Goal: Task Accomplishment & Management: Manage account settings

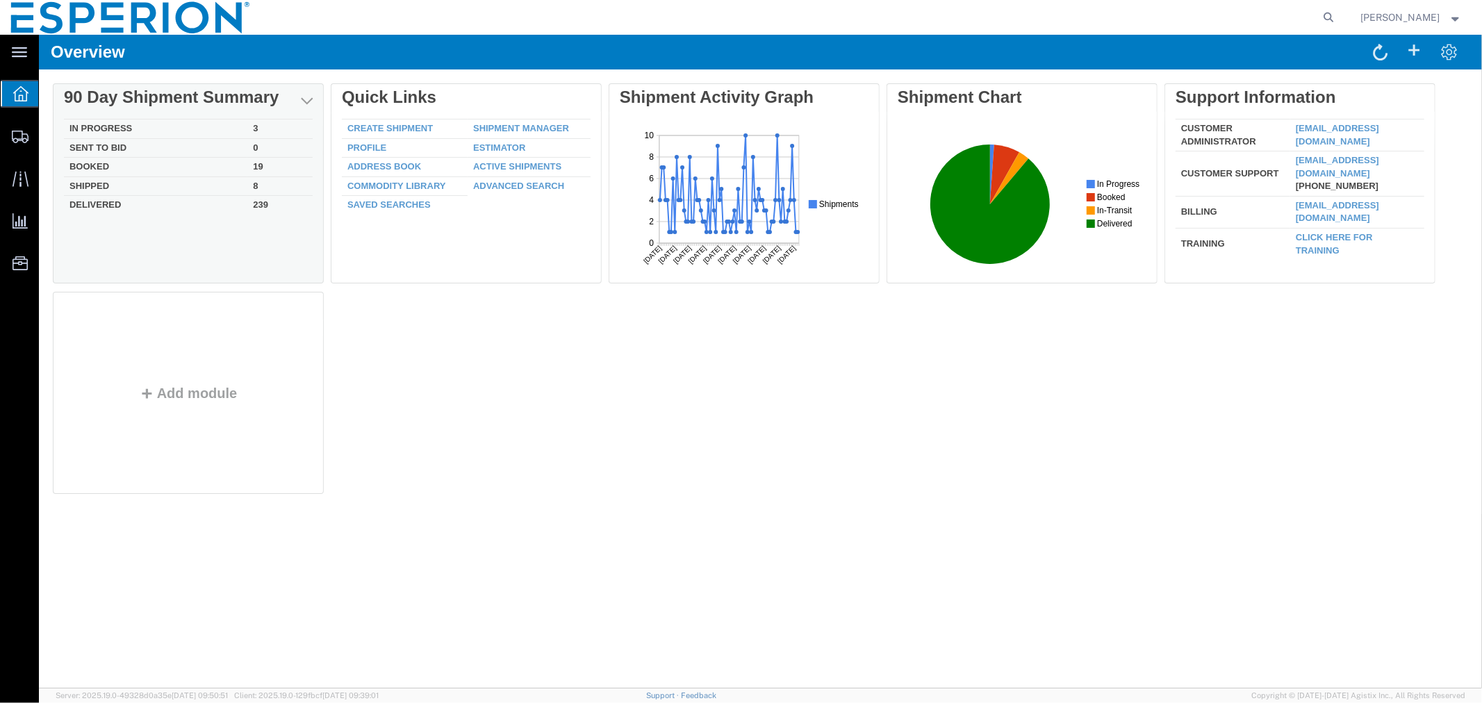
click at [101, 125] on td "In Progress" at bounding box center [154, 128] width 183 height 19
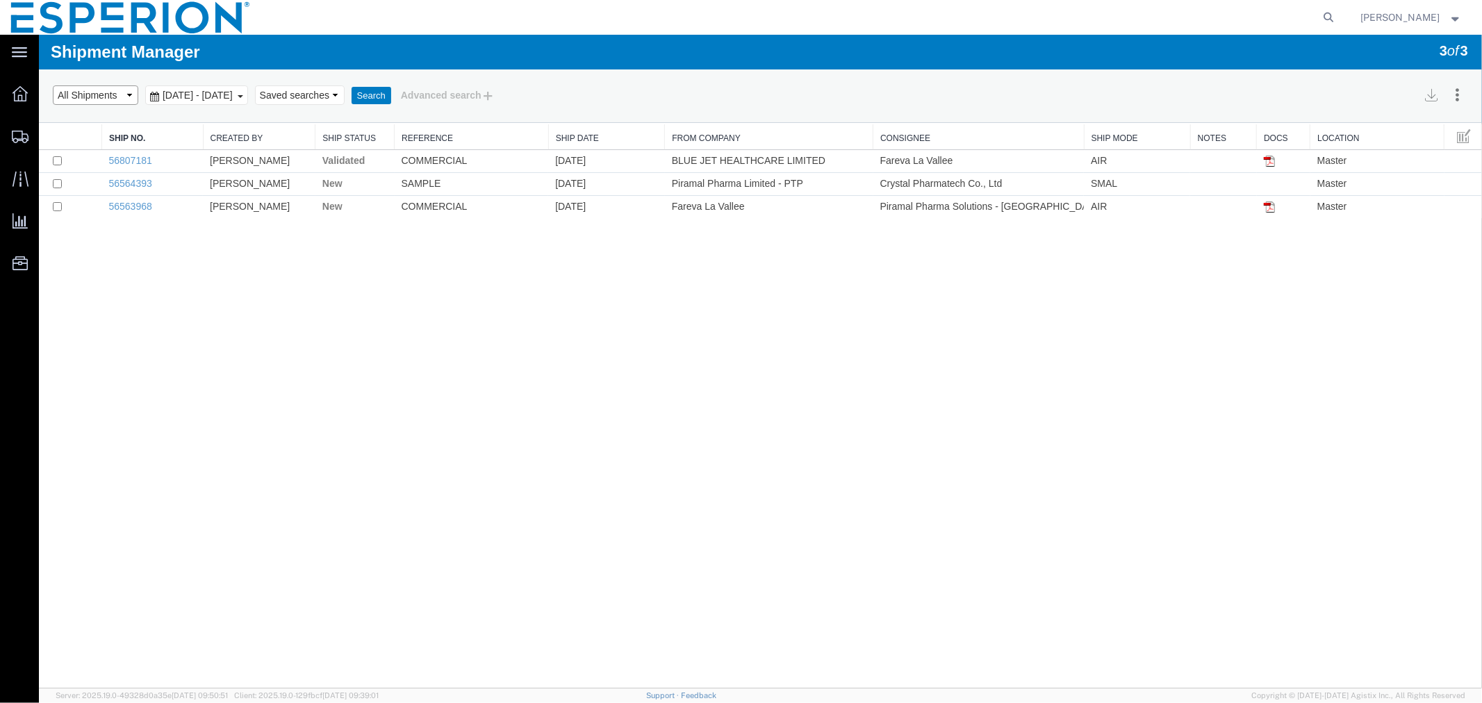
click at [132, 99] on select "Select status Active All Shipments Approved Booked Canceled Delivered Denied Ne…" at bounding box center [94, 94] width 85 height 19
select select "BOOKED"
click at [52, 85] on select "Select status Active All Shipments Approved Booked Canceled Delivered Denied Ne…" at bounding box center [94, 94] width 85 height 19
click at [390, 93] on button "Search" at bounding box center [371, 95] width 40 height 18
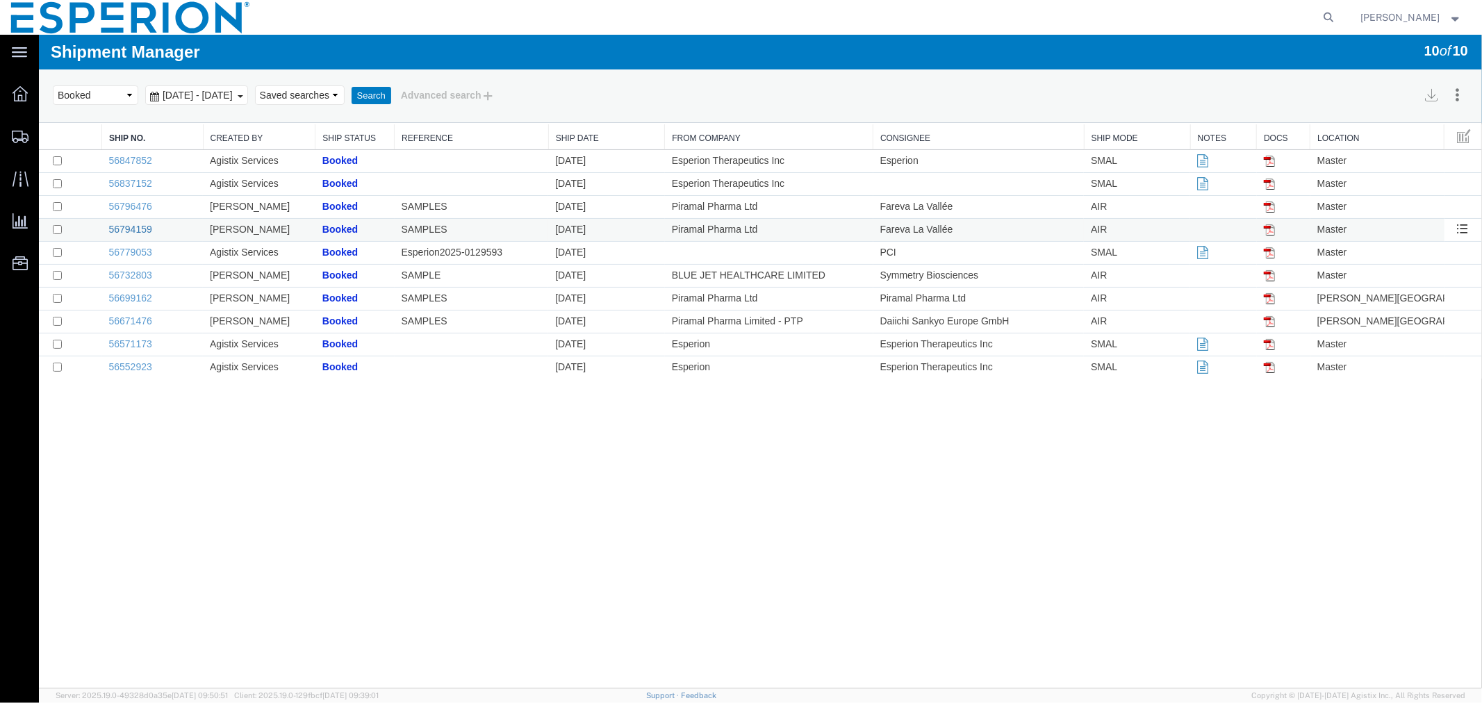
click at [133, 229] on link "56794159" at bounding box center [129, 228] width 43 height 11
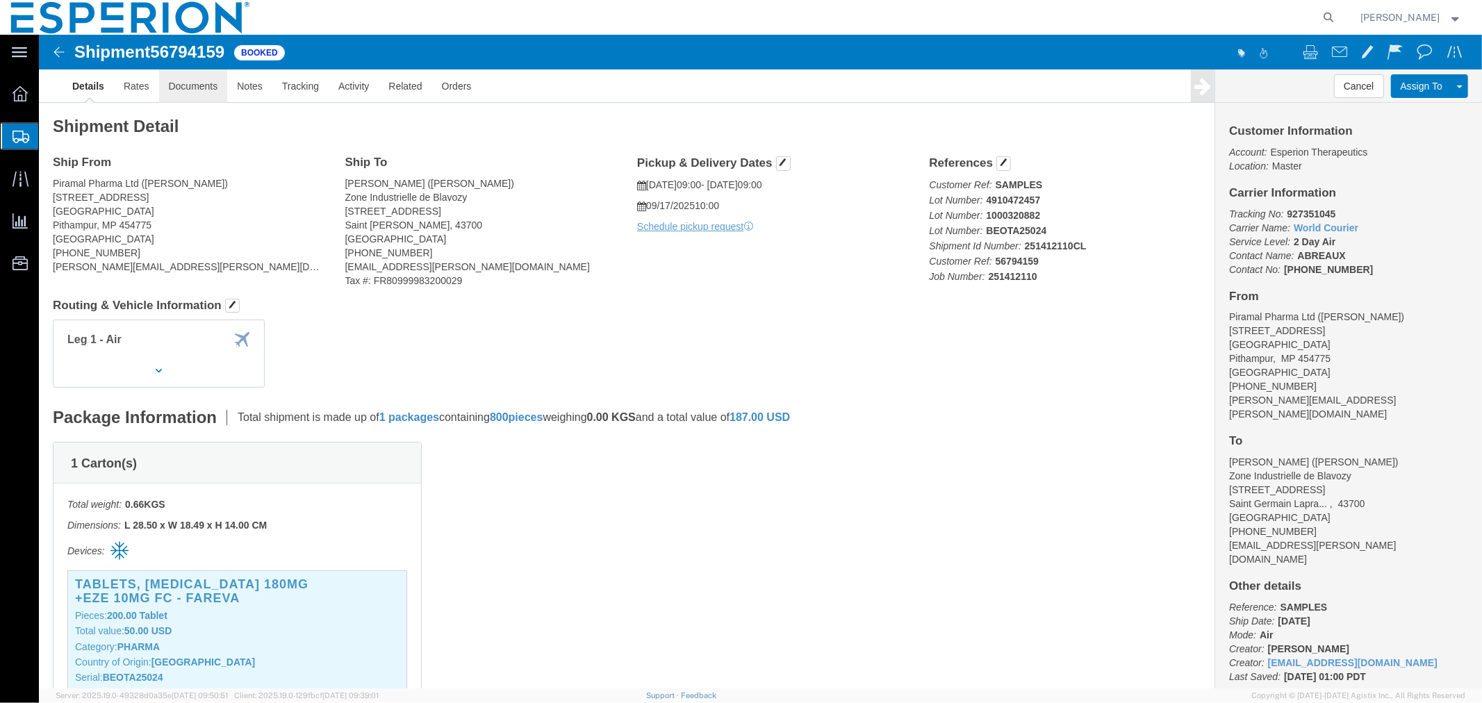
click link "Documents"
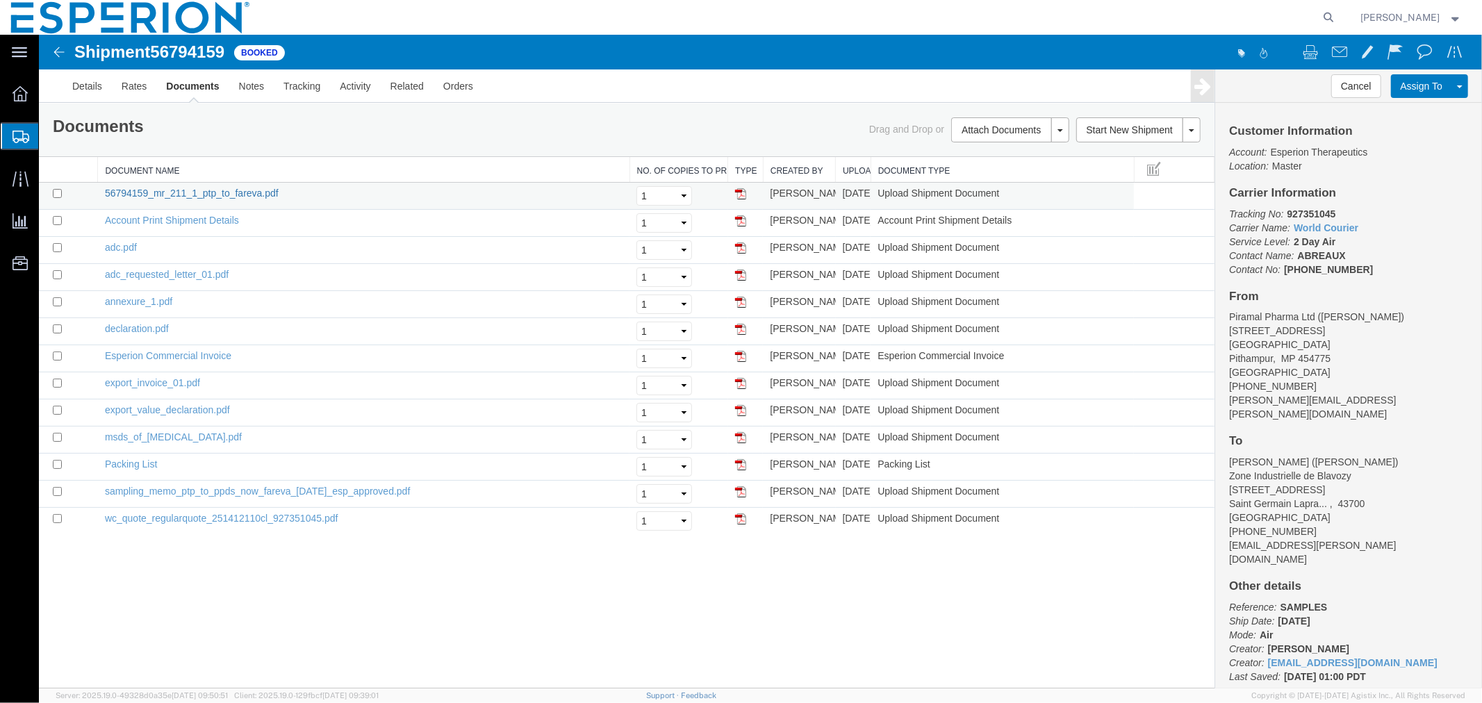
click at [179, 188] on link "56794159_mr_211_1_ptp_to_fareva.pdf" at bounding box center [191, 192] width 174 height 11
click at [55, 190] on input "checkbox" at bounding box center [56, 192] width 9 height 9
checkbox input "true"
click at [1014, 192] on link "Remove Documents" at bounding box center [1007, 194] width 121 height 21
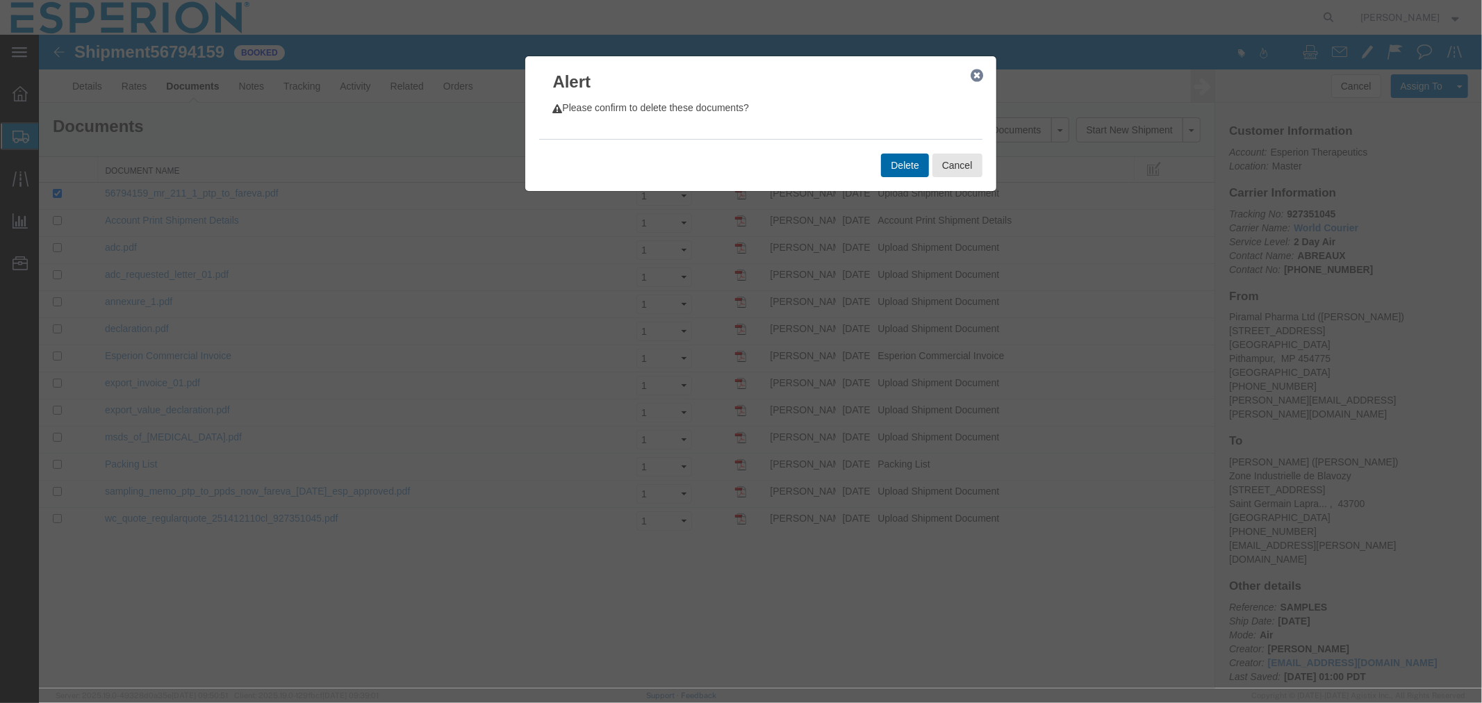
click at [901, 167] on button "Delete" at bounding box center [903, 165] width 47 height 24
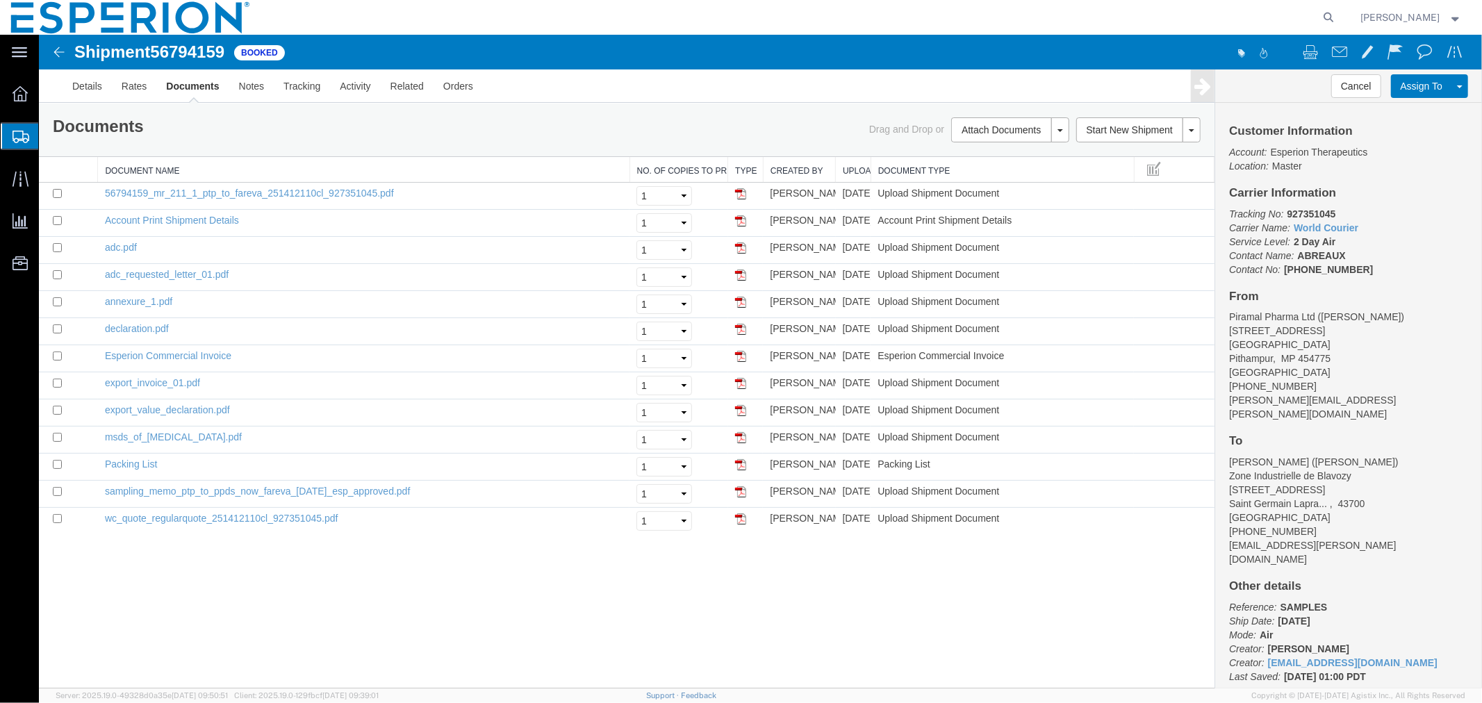
click at [53, 51] on img at bounding box center [58, 51] width 17 height 17
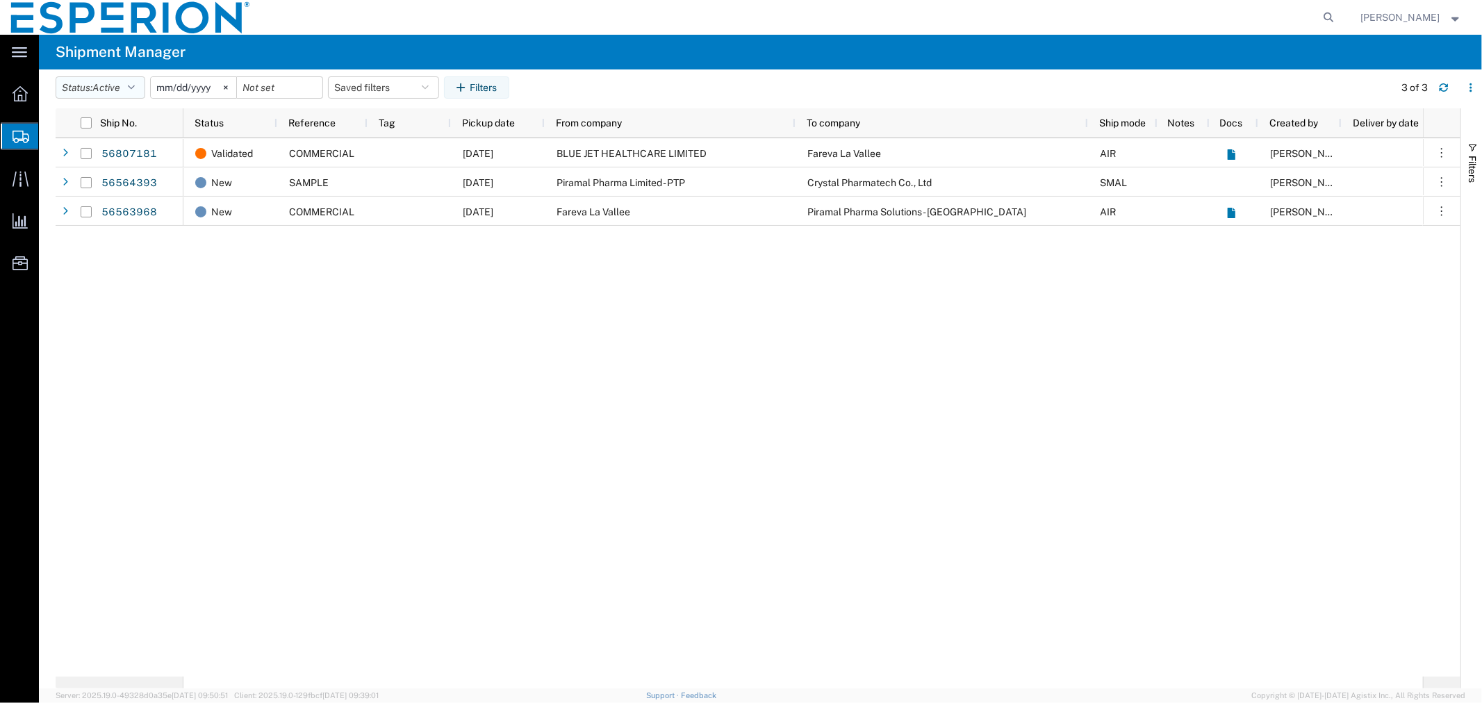
click at [108, 89] on span "Active" at bounding box center [106, 87] width 28 height 11
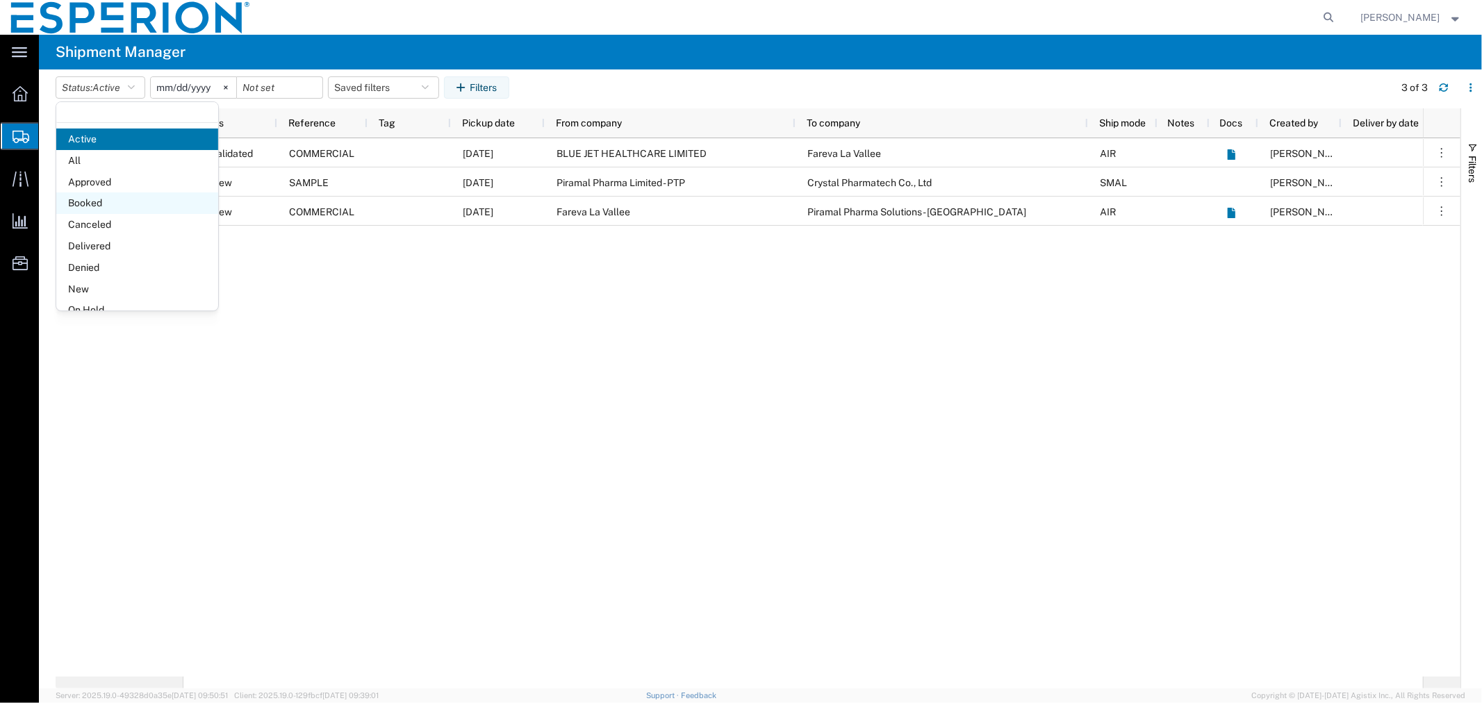
click at [94, 204] on span "Booked" at bounding box center [137, 203] width 162 height 22
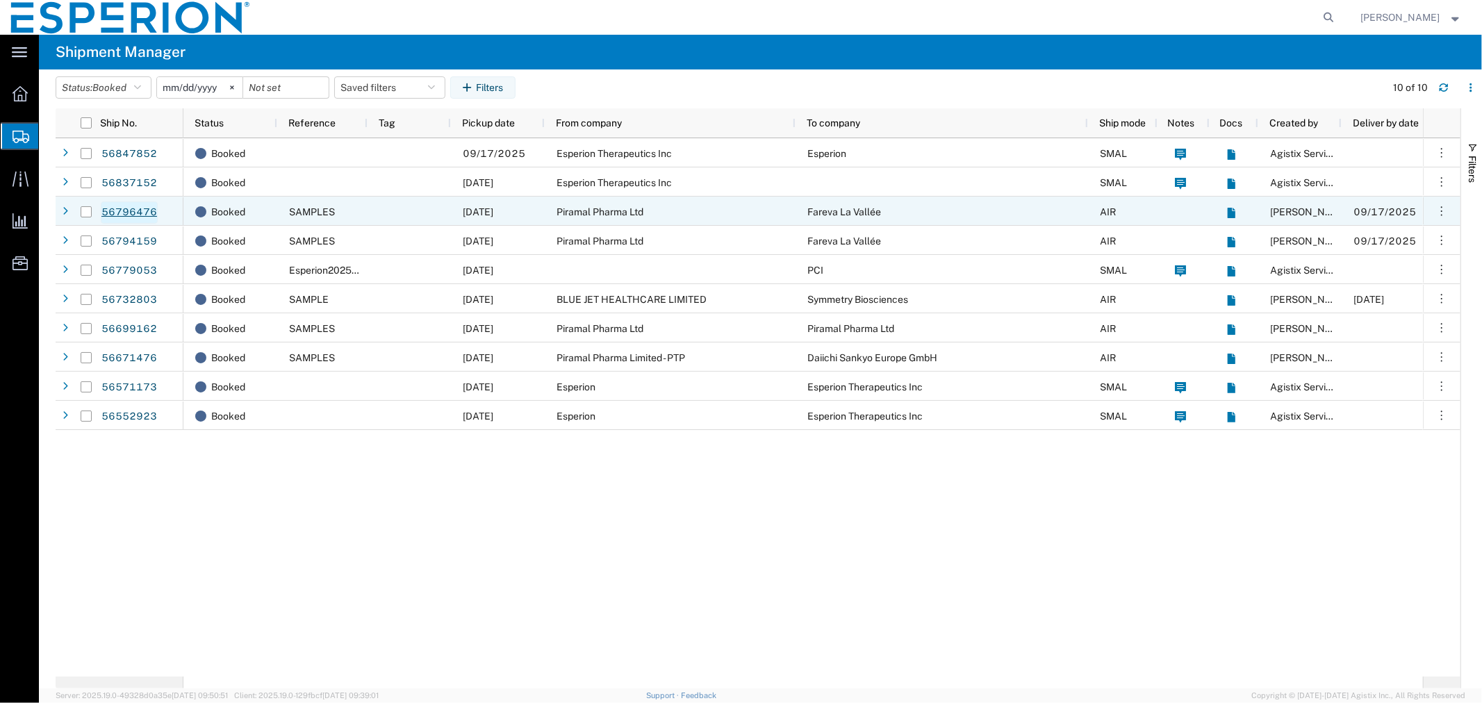
click at [132, 211] on link "56796476" at bounding box center [129, 212] width 57 height 22
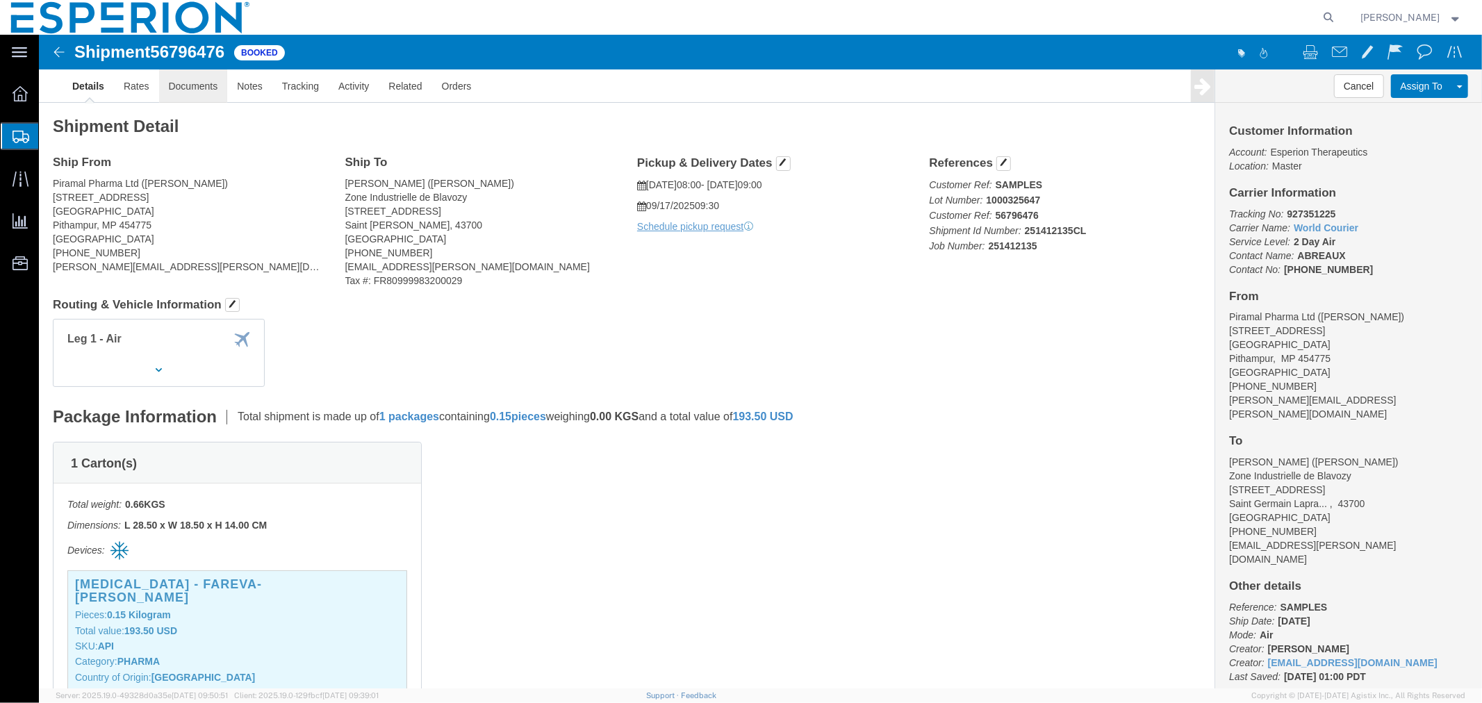
click link "Documents"
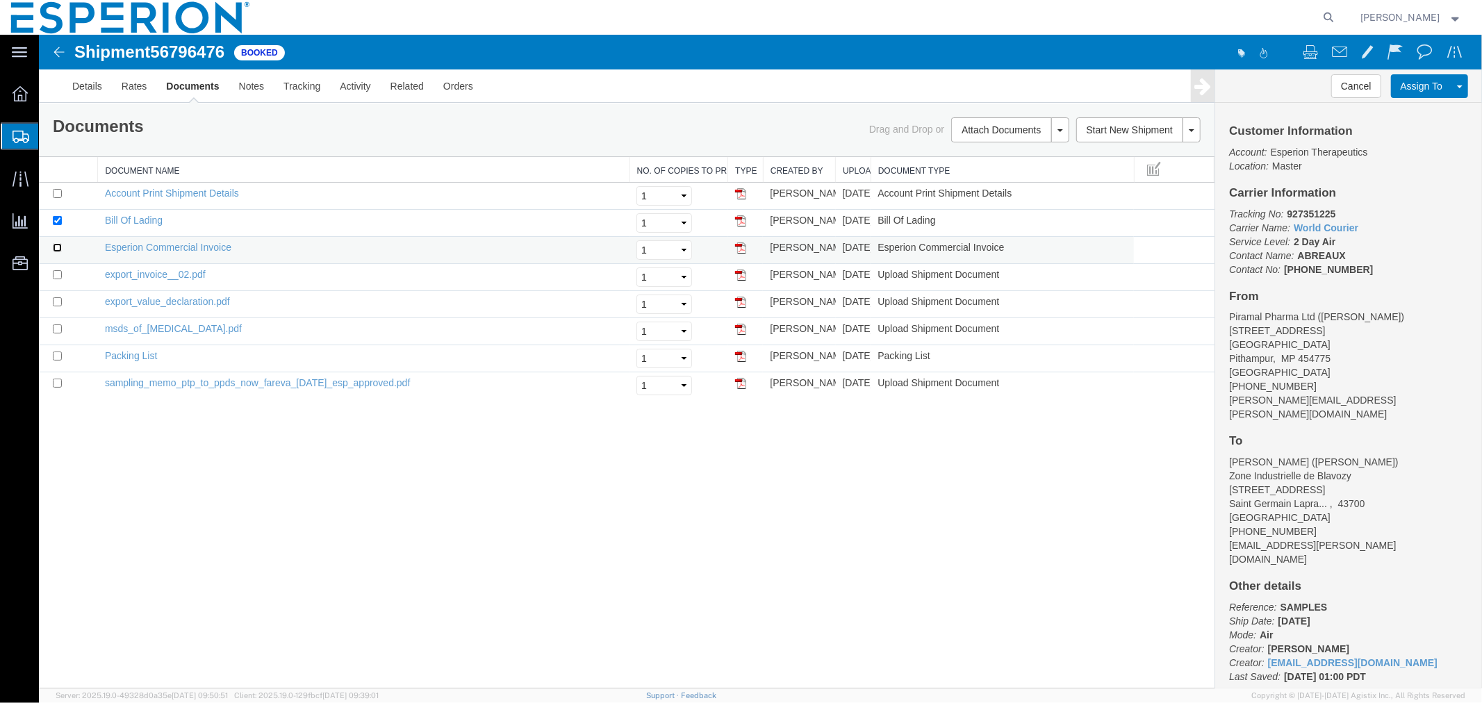
click at [57, 247] on input "checkbox" at bounding box center [56, 246] width 9 height 9
checkbox input "true"
click at [1001, 191] on link "Remove Documents" at bounding box center [1007, 194] width 121 height 21
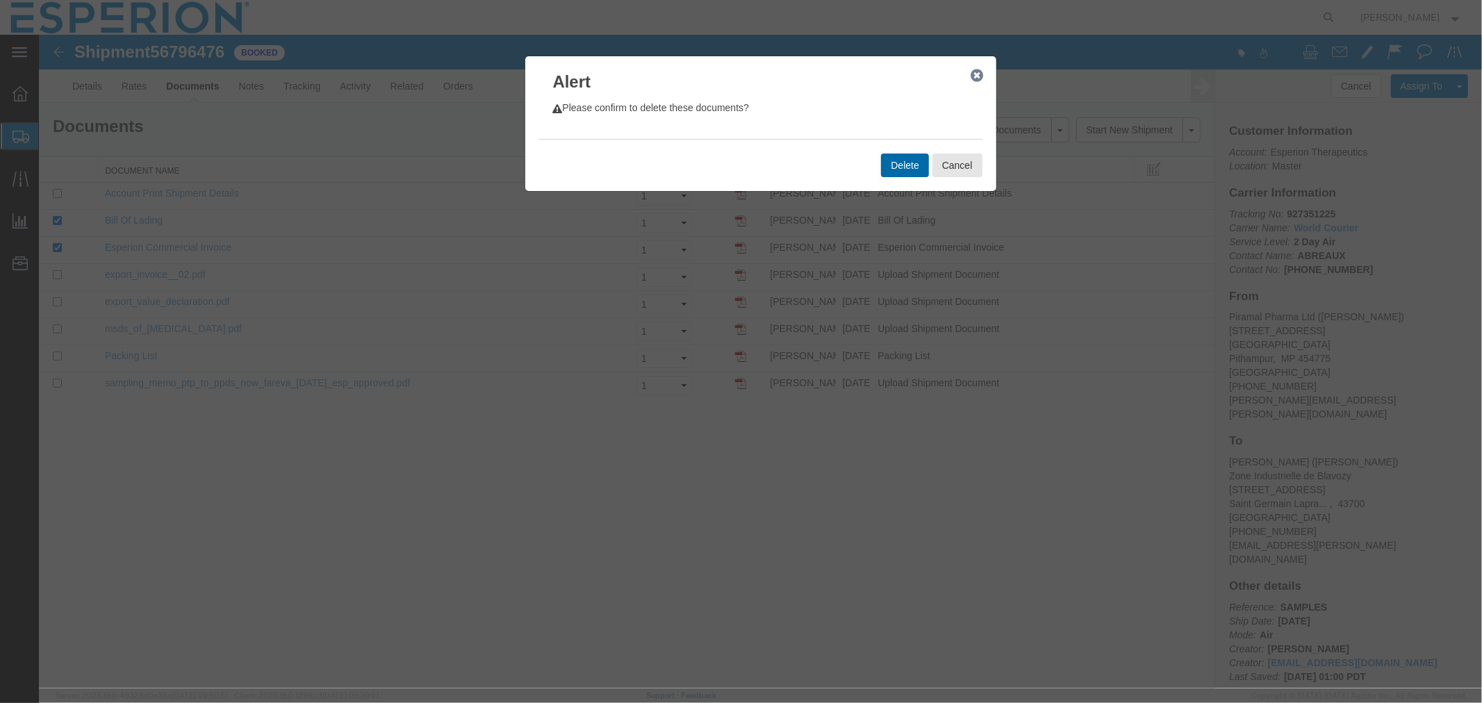
click at [893, 170] on button "Delete" at bounding box center [903, 165] width 47 height 24
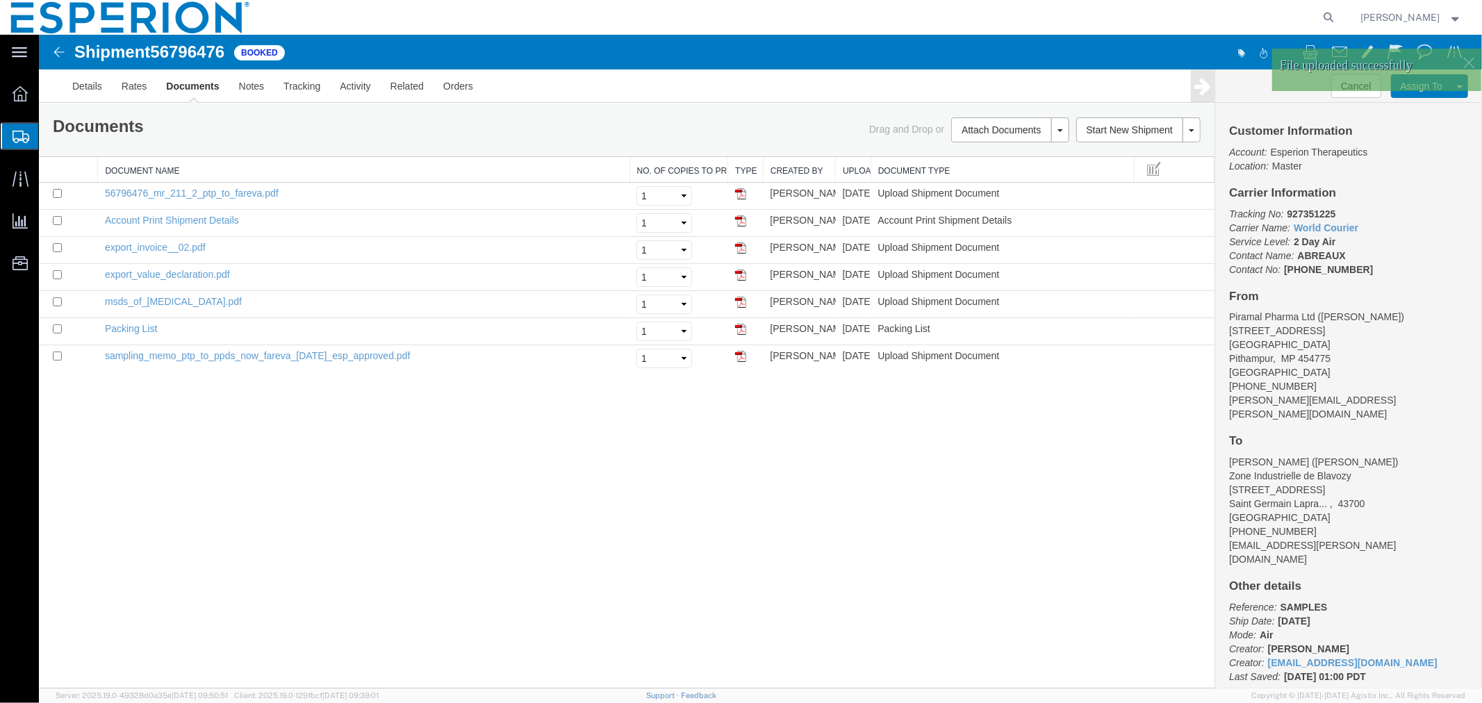
click at [312, 465] on div "Shipment 56796476 7 of 7 Booked Details Rates Documents Notes Tracking Activity…" at bounding box center [759, 361] width 1443 height 654
